Goal: Information Seeking & Learning: Find specific page/section

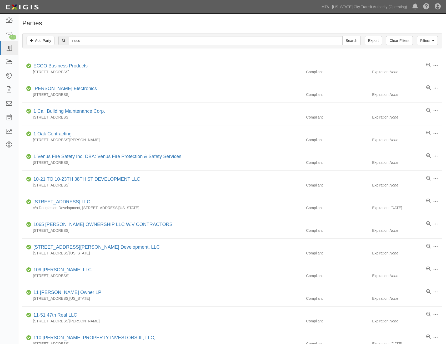
type input "nuco"
click at [343, 36] on input "Search" at bounding box center [352, 40] width 18 height 9
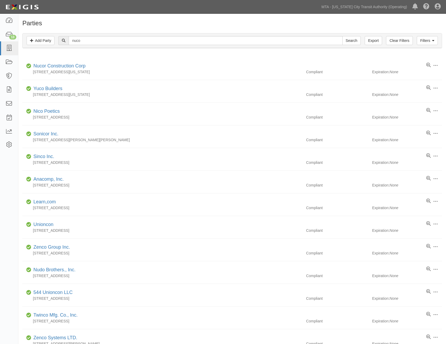
drag, startPoint x: 264, startPoint y: 128, endPoint x: 299, endPoint y: 28, distance: 105.8
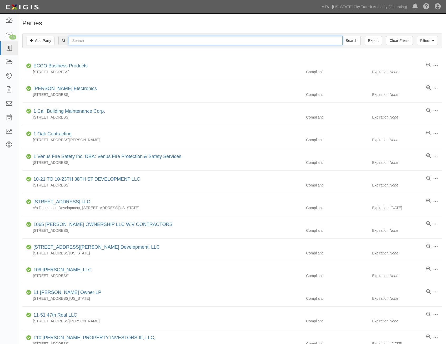
drag, startPoint x: 0, startPoint y: 0, endPoint x: 121, endPoint y: 41, distance: 128.2
click at [121, 41] on input "text" at bounding box center [206, 40] width 274 height 9
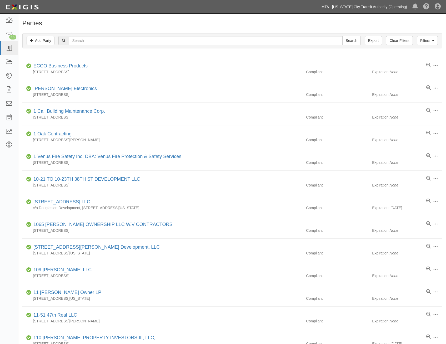
click at [386, 8] on link "MTA - [US_STATE] City Transit Authority (Operating)" at bounding box center [364, 7] width 91 height 11
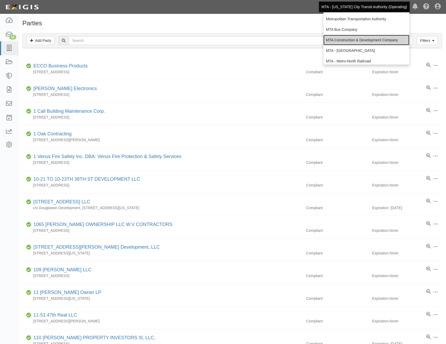
click at [381, 41] on link "MTA Construction & Development Company" at bounding box center [367, 40] width 86 height 11
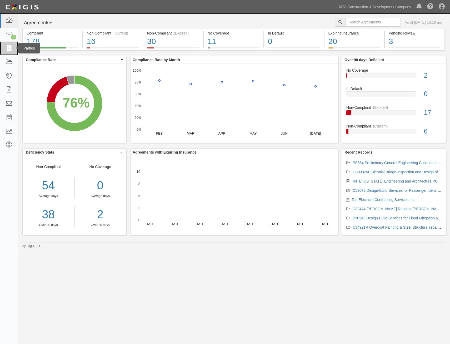
click at [0, 51] on link at bounding box center [9, 48] width 18 height 14
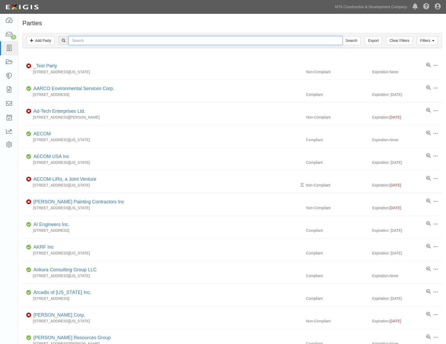
click at [194, 41] on input "text" at bounding box center [206, 40] width 274 height 9
type input "[PERSON_NAME]"
click at [343, 36] on input "Search" at bounding box center [352, 40] width 18 height 9
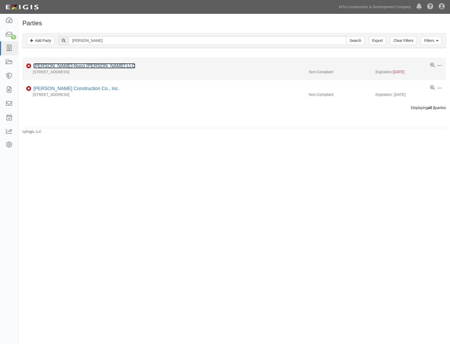
click at [67, 66] on link "[PERSON_NAME]-Nuco [PERSON_NAME] LLC" at bounding box center [84, 65] width 102 height 5
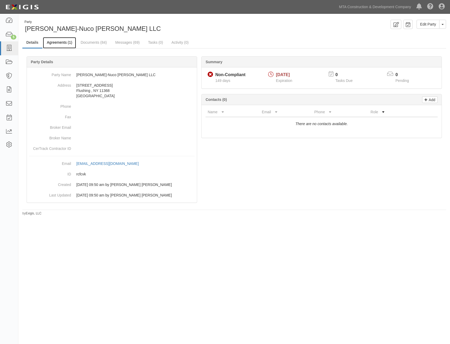
click at [66, 47] on link "Agreements (1)" at bounding box center [59, 42] width 33 height 11
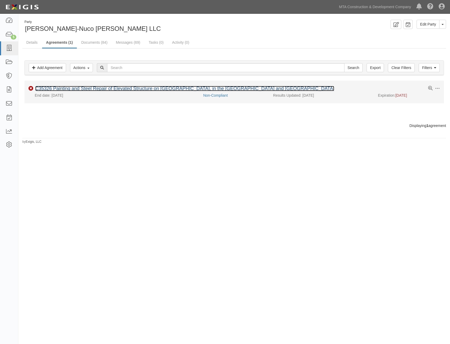
click at [109, 90] on link "C35326 Painting and Steel Repair of Elevated Structure on [GEOGRAPHIC_DATA], in…" at bounding box center [184, 88] width 299 height 5
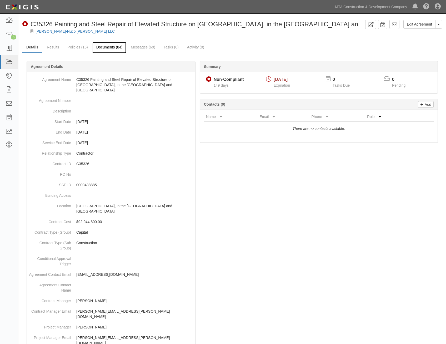
click at [103, 48] on link "Documents (84)" at bounding box center [109, 47] width 34 height 11
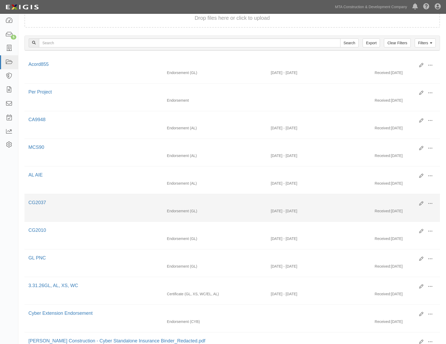
scroll to position [79, 0]
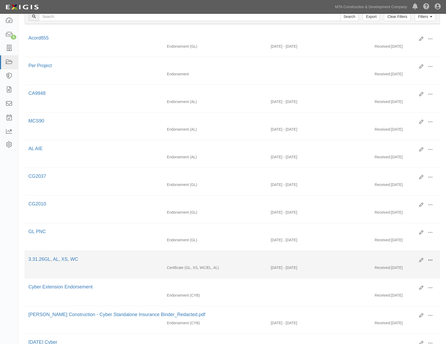
click at [430, 259] on span at bounding box center [430, 260] width 5 height 5
click at [409, 268] on link "View" at bounding box center [405, 267] width 42 height 9
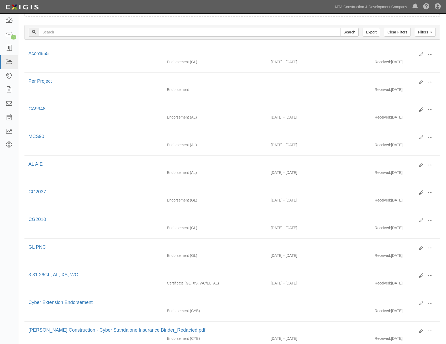
scroll to position [0, 0]
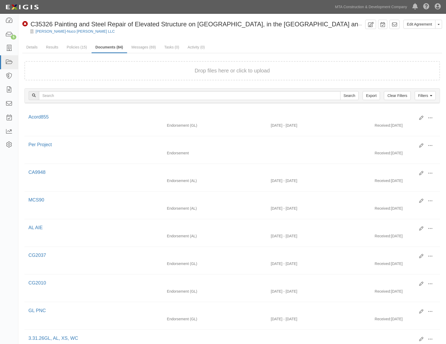
drag, startPoint x: 152, startPoint y: 90, endPoint x: 166, endPoint y: 39, distance: 53.5
click at [70, 50] on link "Policies (15)" at bounding box center [77, 47] width 28 height 11
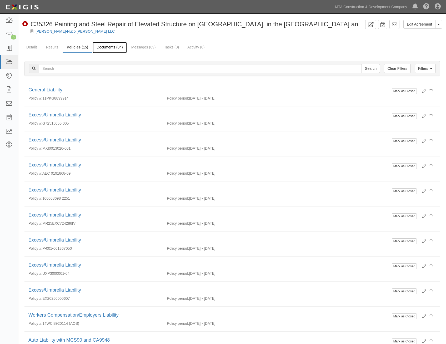
click at [107, 49] on link "Documents (84)" at bounding box center [110, 47] width 34 height 11
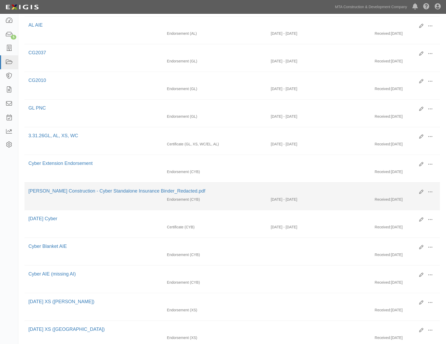
scroll to position [211, 0]
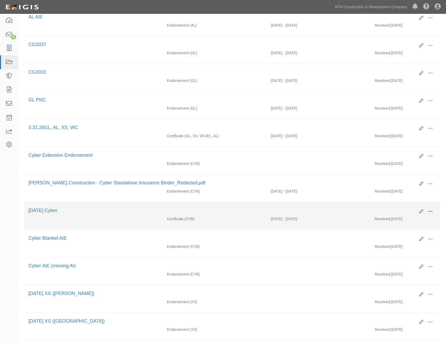
click at [432, 211] on span at bounding box center [430, 211] width 5 height 5
click at [412, 219] on link "View" at bounding box center [405, 218] width 42 height 9
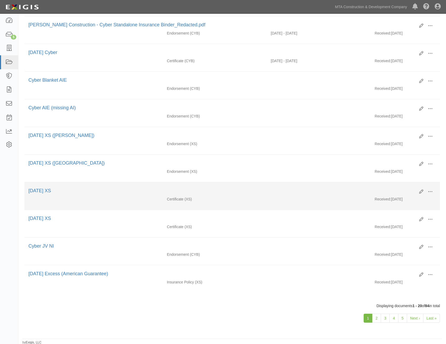
scroll to position [370, 0]
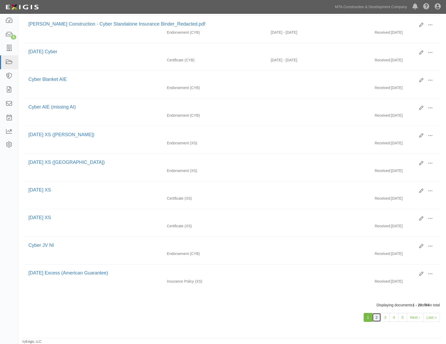
click at [378, 317] on link "2" at bounding box center [376, 317] width 9 height 9
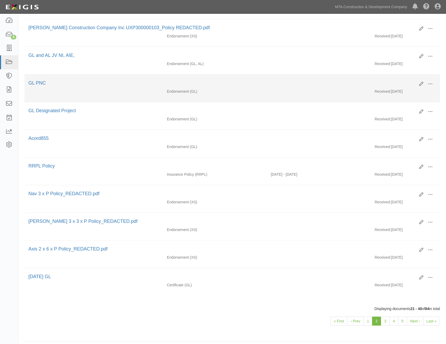
scroll to position [370, 0]
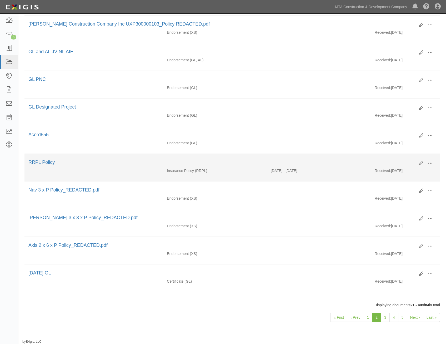
click at [432, 163] on span at bounding box center [430, 163] width 5 height 5
click at [405, 173] on link "View" at bounding box center [405, 170] width 42 height 9
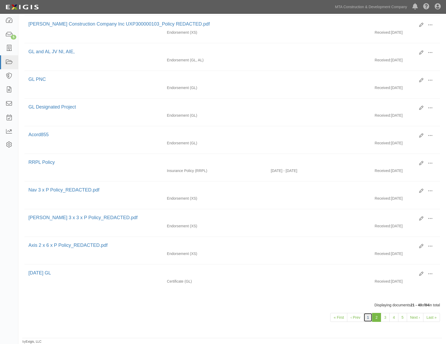
click at [371, 316] on link "1" at bounding box center [368, 317] width 9 height 9
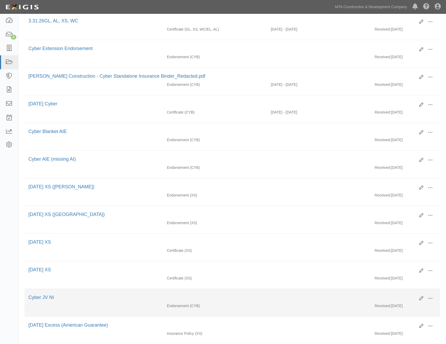
scroll to position [317, 0]
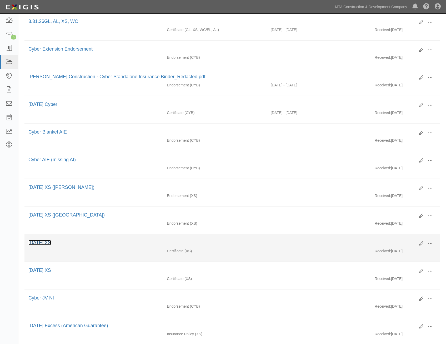
click at [41, 244] on link "3.31.25 XS" at bounding box center [39, 242] width 23 height 5
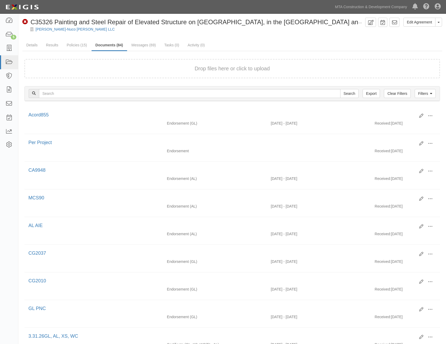
scroll to position [1, 0]
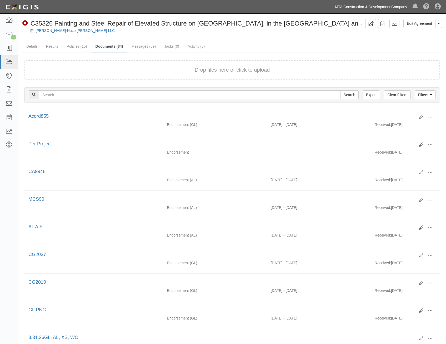
click at [373, 6] on link "MTA Construction & Development Company" at bounding box center [371, 7] width 77 height 11
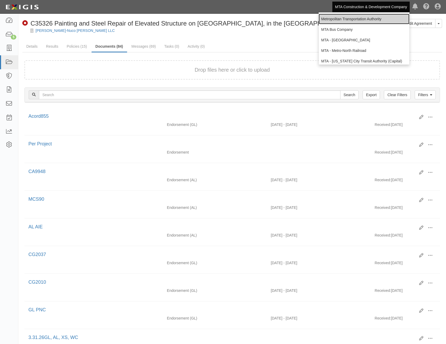
click at [373, 20] on link "Metropolitan Transportation Authority" at bounding box center [364, 19] width 91 height 11
